Goal: Answer question/provide support: Answer question/provide support

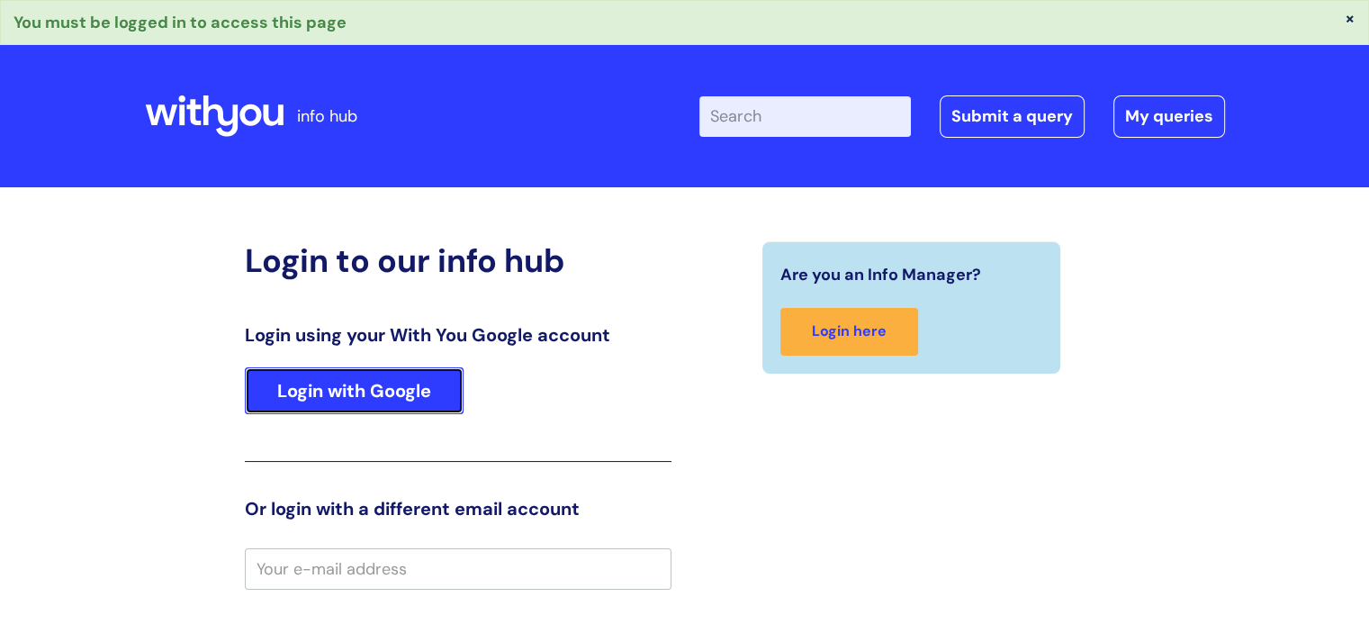
click at [441, 401] on link "Login with Google" at bounding box center [354, 390] width 219 height 47
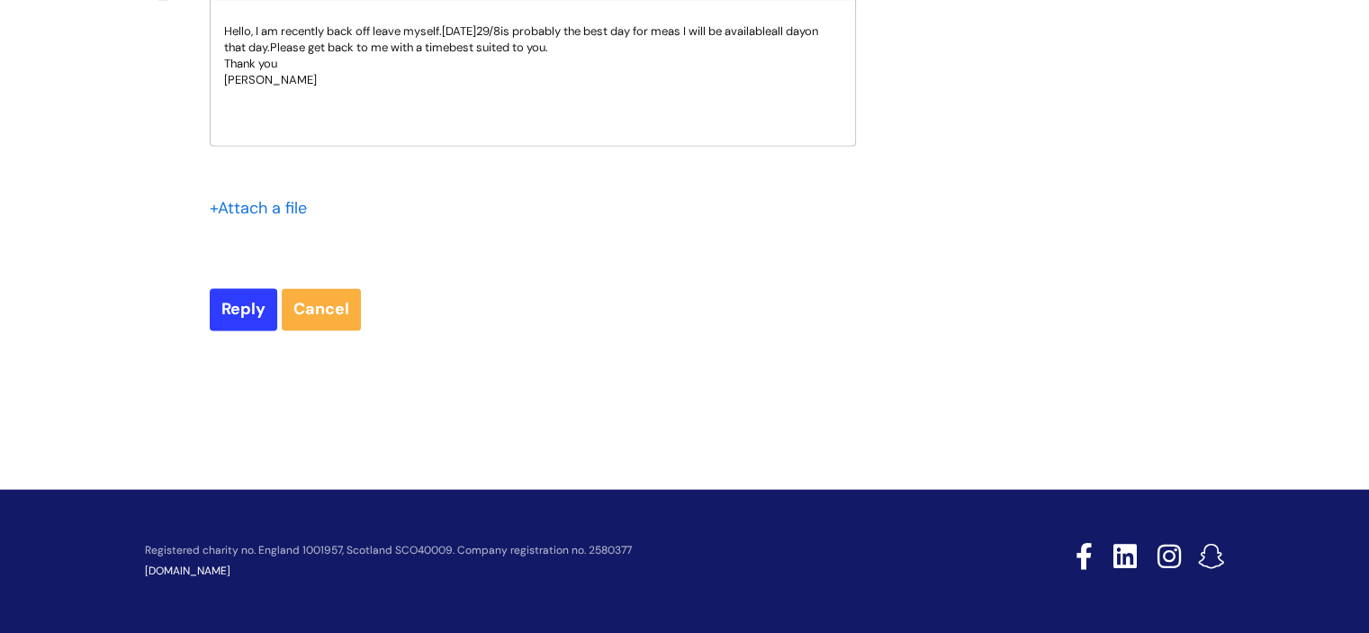
scroll to position [10738, 0]
click at [243, 329] on input "Reply" at bounding box center [244, 308] width 68 height 41
type input "Please Wait..."
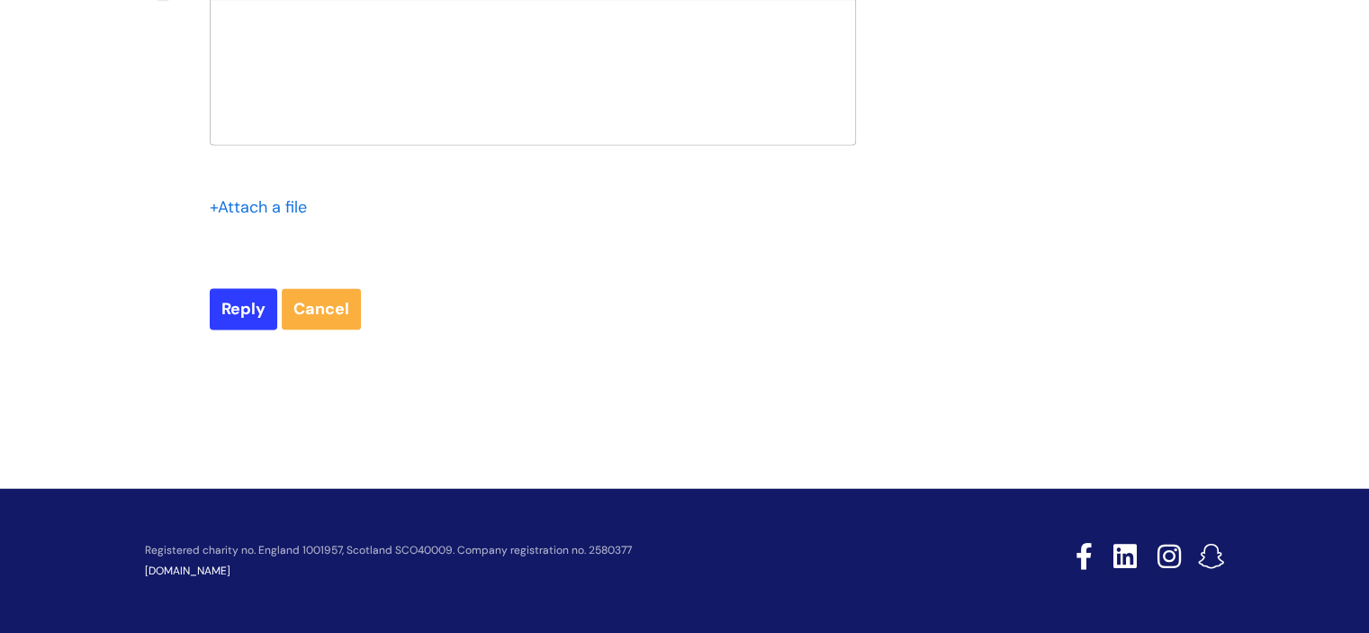
scroll to position [11032, 0]
